Goal: Information Seeking & Learning: Learn about a topic

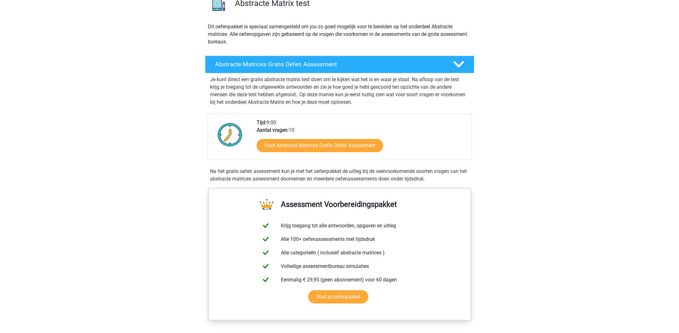
scroll to position [191, 0]
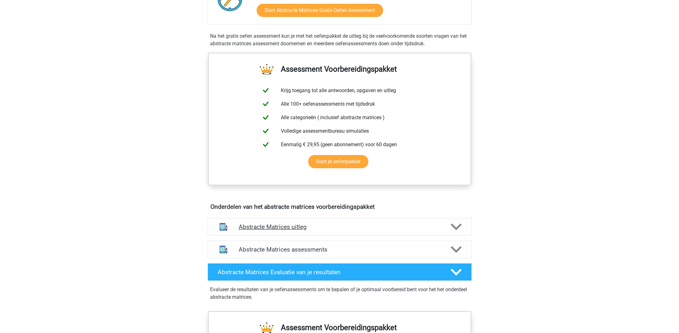
click at [455, 224] on icon at bounding box center [456, 226] width 11 height 11
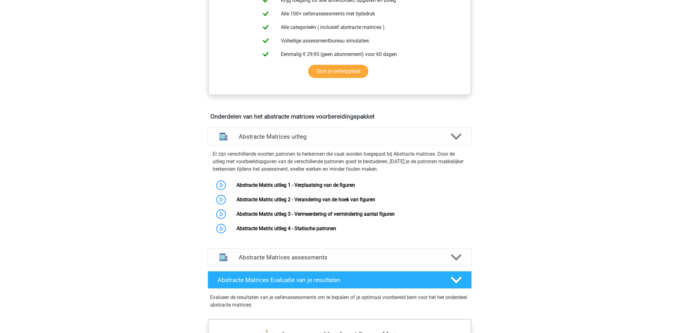
scroll to position [0, 0]
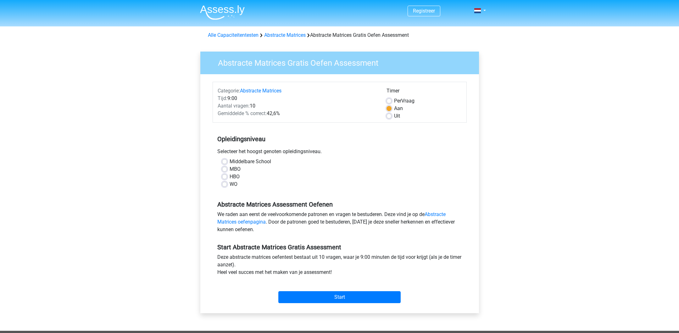
click at [230, 185] on label "WO" at bounding box center [234, 184] width 8 height 8
click at [225, 185] on input "WO" at bounding box center [224, 183] width 5 height 6
radio input "true"
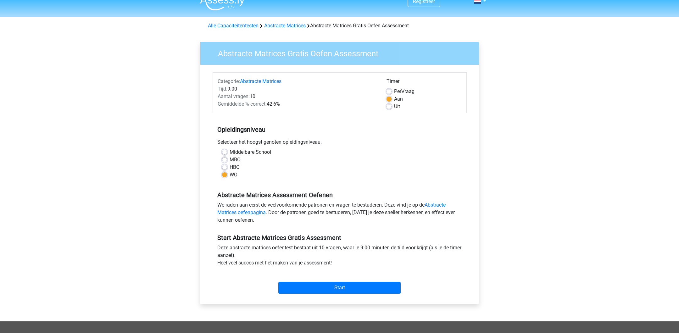
scroll to position [25, 0]
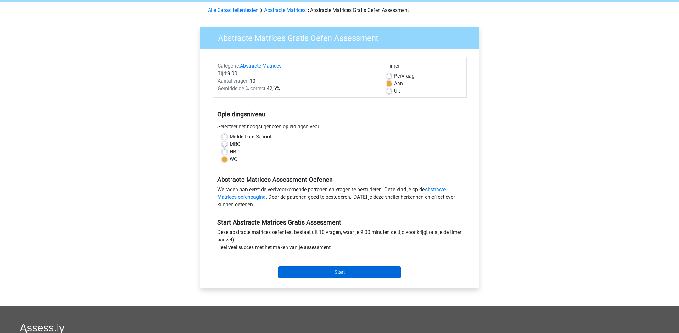
click at [291, 270] on input "Start" at bounding box center [339, 272] width 122 height 12
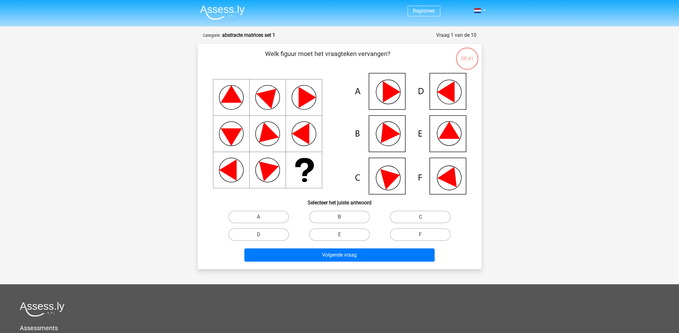
click at [441, 133] on icon at bounding box center [339, 133] width 253 height 121
click at [352, 238] on label "E" at bounding box center [339, 234] width 61 height 13
click at [343, 238] on input "E" at bounding box center [341, 237] width 4 height 4
radio input "true"
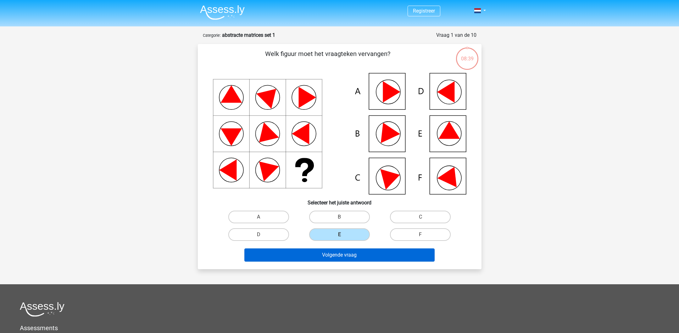
click at [336, 256] on button "Volgende vraag" at bounding box center [339, 254] width 190 height 13
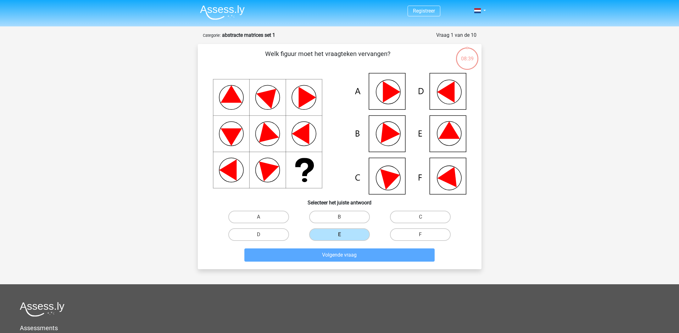
scroll to position [31, 0]
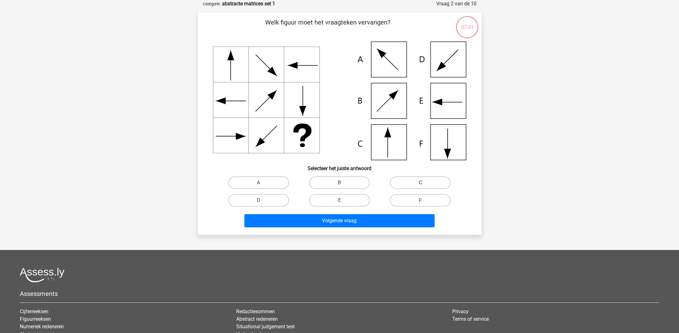
click at [418, 184] on label "C" at bounding box center [420, 182] width 61 height 13
click at [420, 184] on input "C" at bounding box center [422, 185] width 4 height 4
radio input "true"
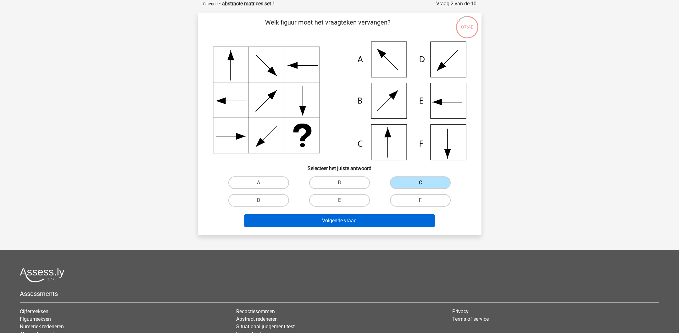
click at [354, 224] on button "Volgende vraag" at bounding box center [339, 220] width 190 height 13
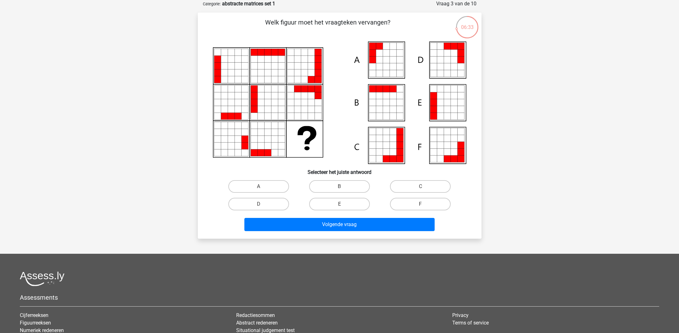
click at [432, 104] on icon at bounding box center [433, 102] width 7 height 7
click at [339, 199] on label "E" at bounding box center [339, 204] width 61 height 13
click at [339, 204] on input "E" at bounding box center [341, 206] width 4 height 4
radio input "true"
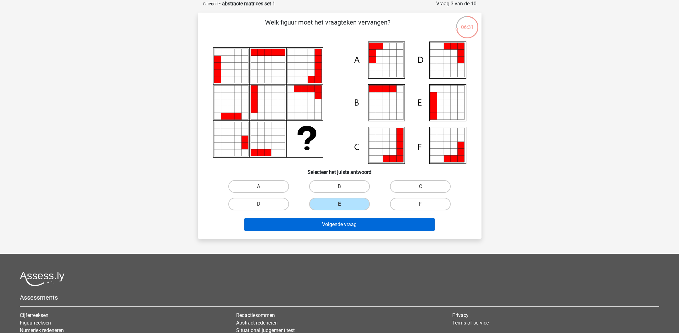
click at [344, 226] on button "Volgende vraag" at bounding box center [339, 224] width 190 height 13
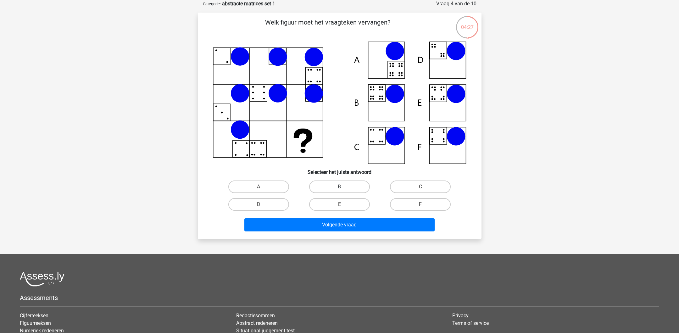
click at [324, 184] on label "B" at bounding box center [339, 186] width 61 height 13
click at [339, 187] on input "B" at bounding box center [341, 189] width 4 height 4
radio input "true"
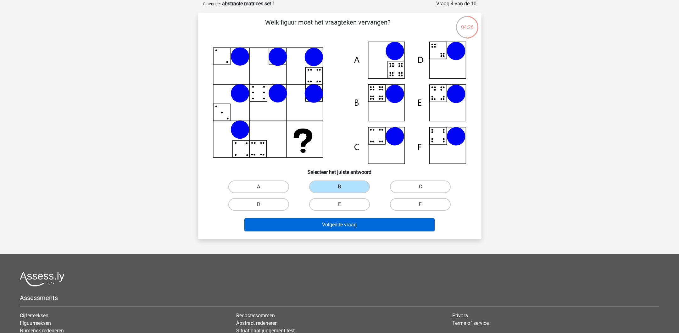
click at [330, 228] on button "Volgende vraag" at bounding box center [339, 224] width 190 height 13
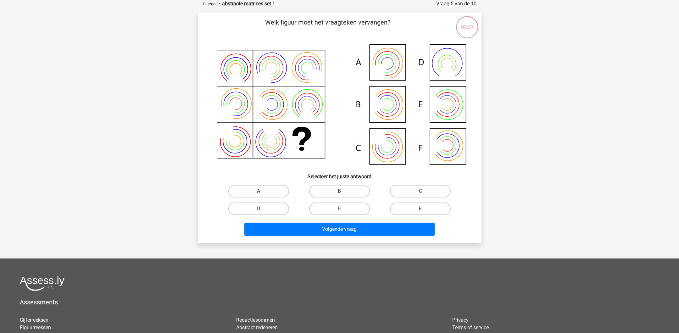
click at [324, 186] on label "B" at bounding box center [339, 191] width 61 height 13
click at [339, 191] on input "B" at bounding box center [341, 193] width 4 height 4
radio input "true"
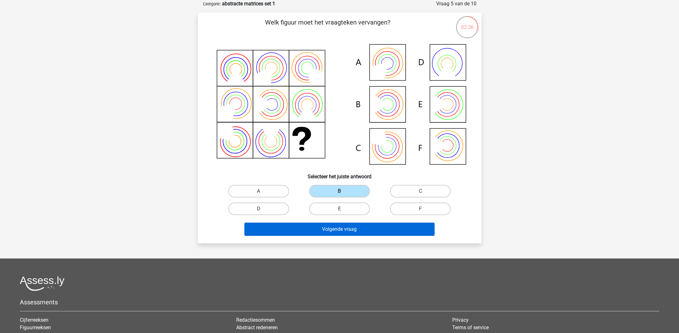
click at [303, 228] on button "Volgende vraag" at bounding box center [339, 229] width 190 height 13
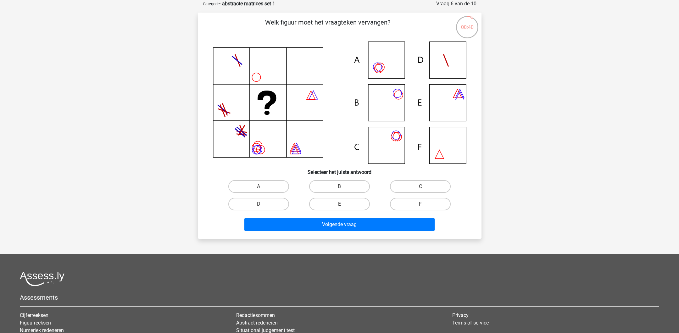
click at [391, 97] on icon at bounding box center [339, 103] width 253 height 122
click at [343, 185] on label "B" at bounding box center [339, 186] width 61 height 13
click at [343, 186] on input "B" at bounding box center [341, 188] width 4 height 4
radio input "true"
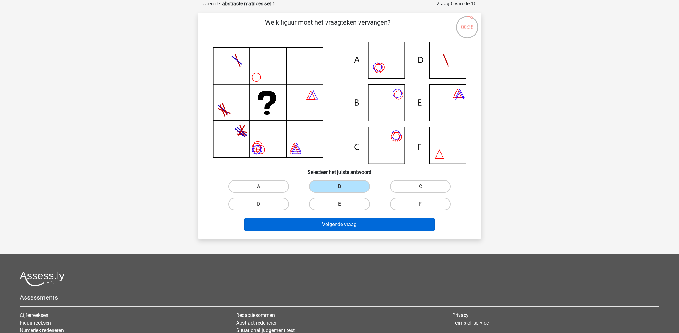
click at [338, 225] on button "Volgende vraag" at bounding box center [339, 224] width 190 height 13
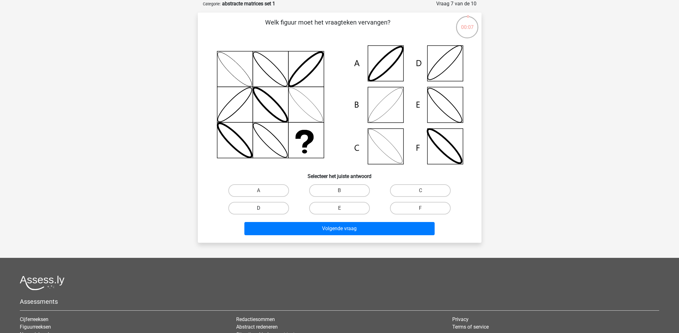
click at [278, 207] on label "D" at bounding box center [258, 208] width 61 height 13
click at [263, 208] on input "D" at bounding box center [260, 210] width 4 height 4
radio input "true"
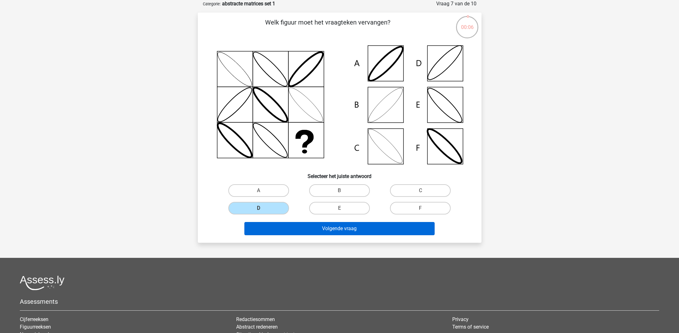
click at [299, 234] on button "Volgende vraag" at bounding box center [339, 228] width 190 height 13
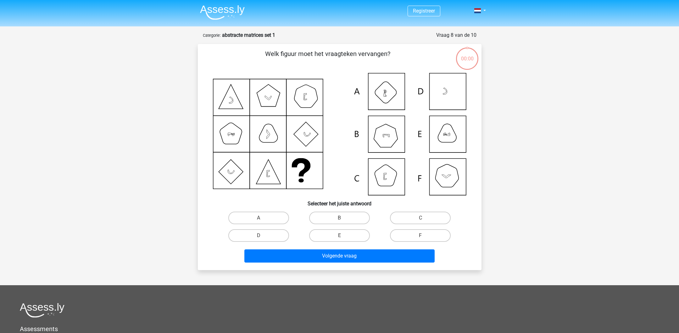
scroll to position [31, 0]
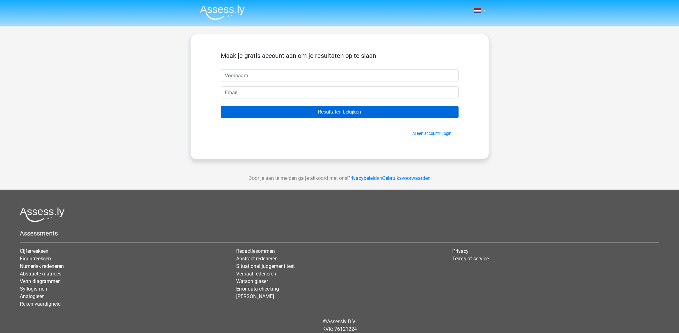
click at [306, 112] on input "Resultaten bekijken" at bounding box center [340, 112] width 238 height 12
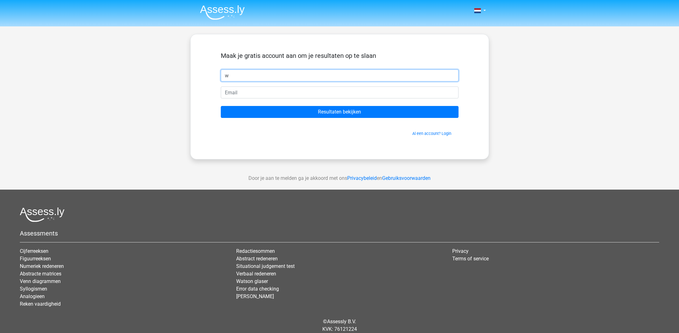
type input "w"
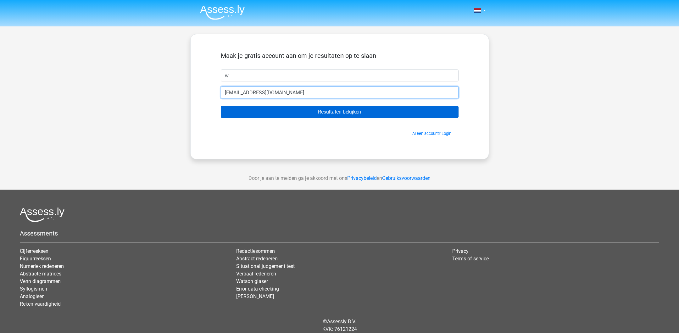
type input "[EMAIL_ADDRESS][DOMAIN_NAME]"
click at [321, 111] on input "Resultaten bekijken" at bounding box center [340, 112] width 238 height 12
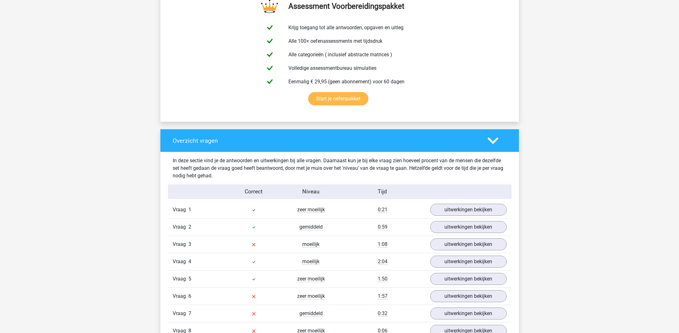
scroll to position [401, 0]
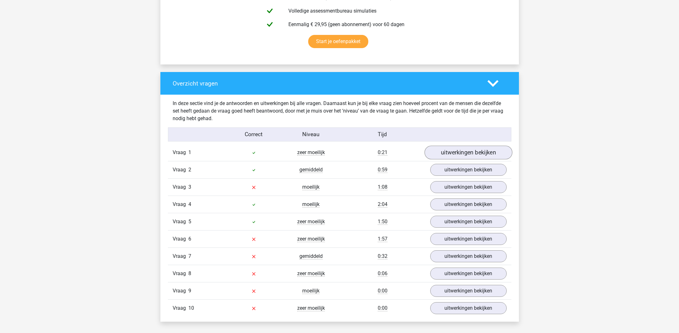
click at [469, 153] on link "uitwerkingen bekijken" at bounding box center [468, 153] width 88 height 14
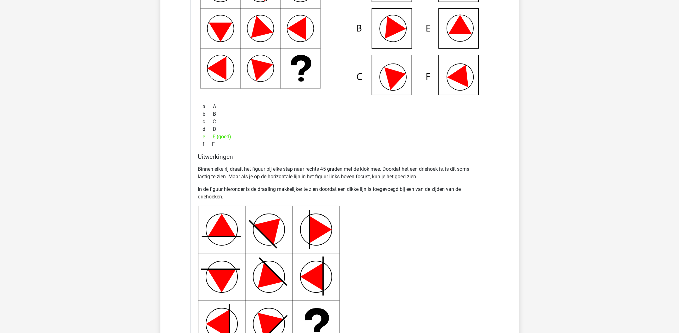
scroll to position [835, 0]
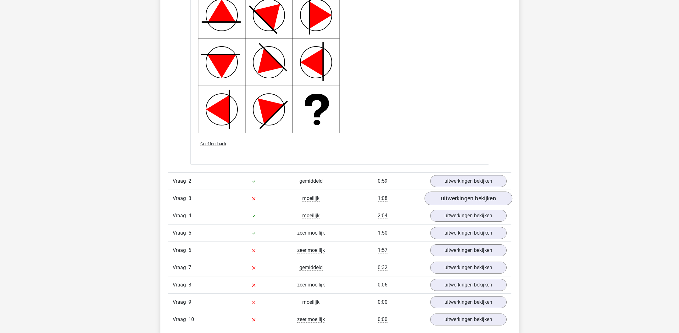
click at [460, 195] on link "uitwerkingen bekijken" at bounding box center [468, 198] width 88 height 14
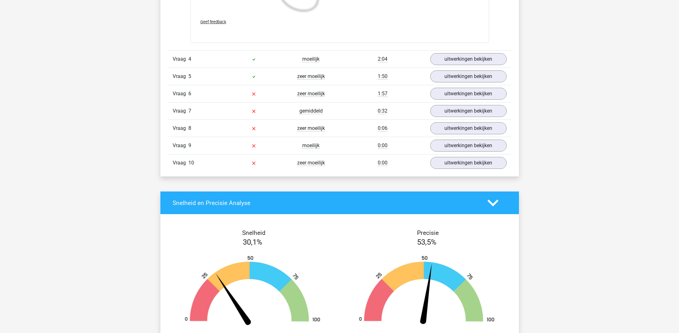
scroll to position [1450, 0]
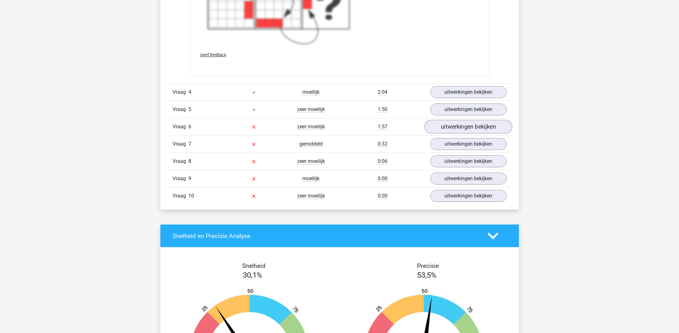
click at [447, 125] on link "uitwerkingen bekijken" at bounding box center [468, 127] width 88 height 14
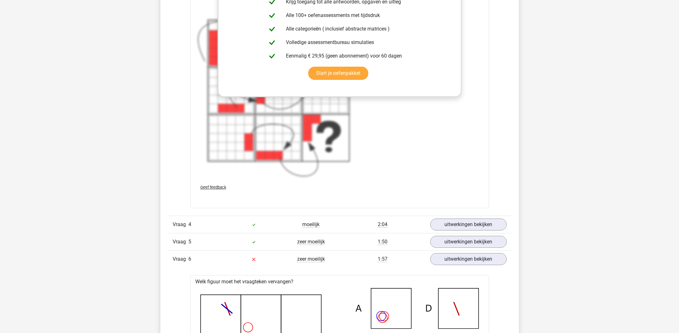
scroll to position [1369, 0]
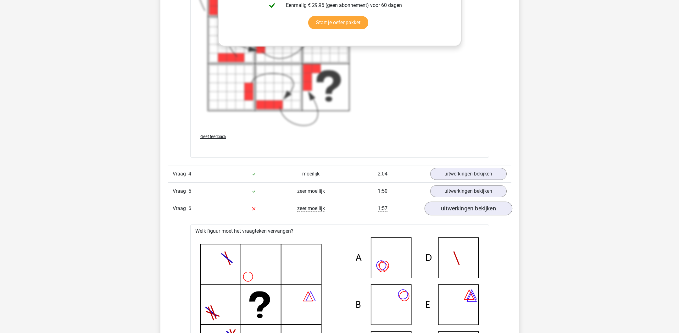
click at [465, 209] on link "uitwerkingen bekijken" at bounding box center [468, 209] width 88 height 14
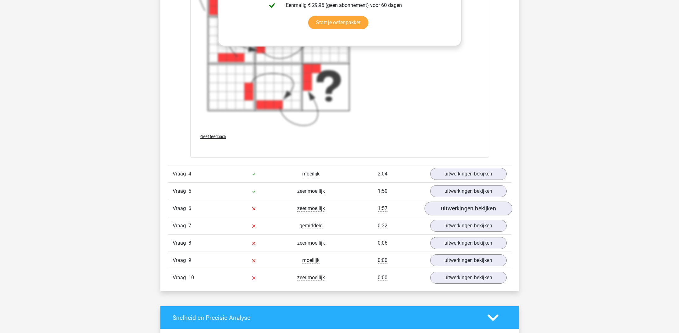
click at [465, 209] on link "uitwerkingen bekijken" at bounding box center [468, 209] width 88 height 14
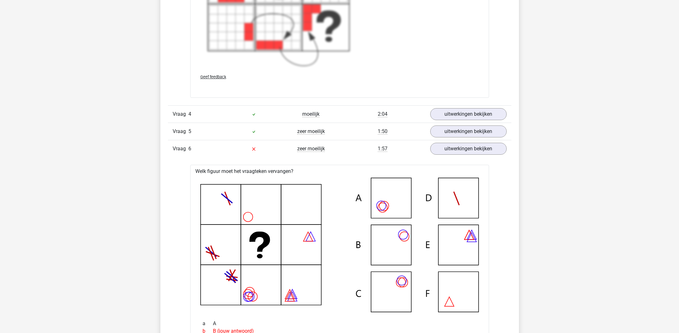
scroll to position [1636, 0]
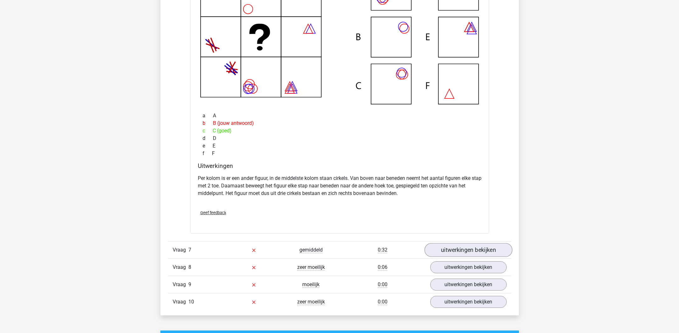
click at [451, 247] on link "uitwerkingen bekijken" at bounding box center [468, 250] width 88 height 14
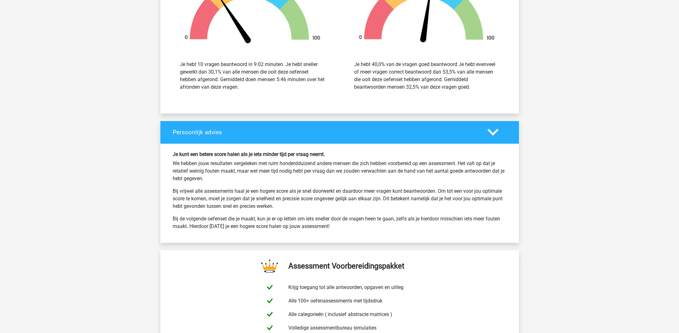
scroll to position [2637, 0]
